Goal: Book appointment/travel/reservation

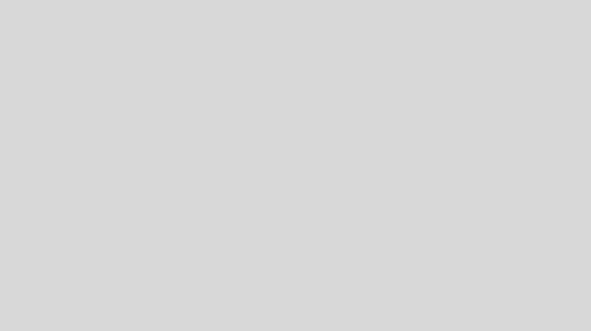
select select "pt"
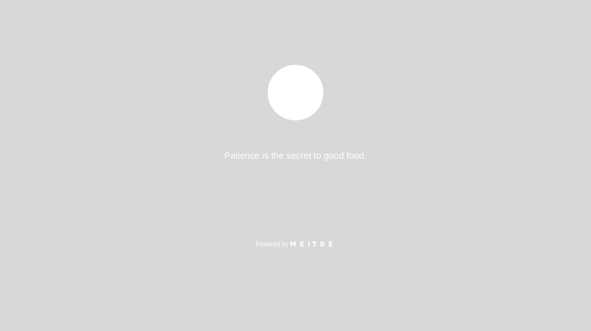
select select "pt"
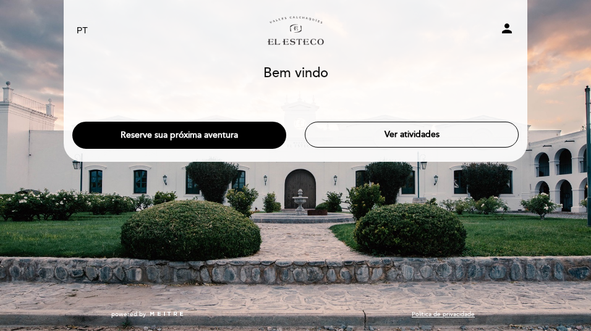
click at [292, 66] on h1 "Bem vindo" at bounding box center [295, 73] width 65 height 15
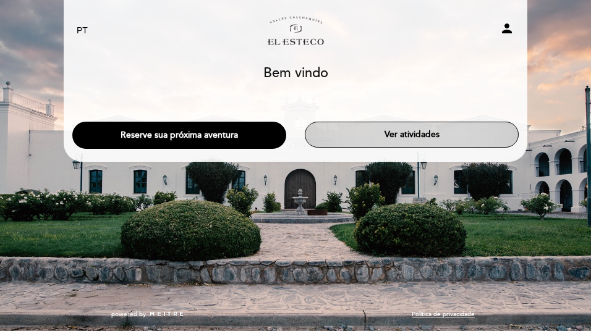
click at [348, 135] on button "Ver atividades" at bounding box center [412, 135] width 214 height 26
